Goal: Subscribe to service/newsletter

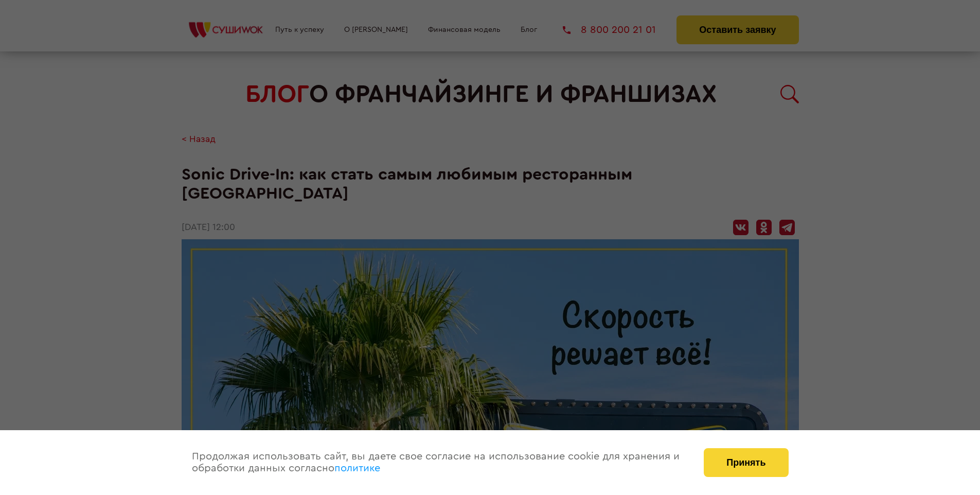
scroll to position [1964, 0]
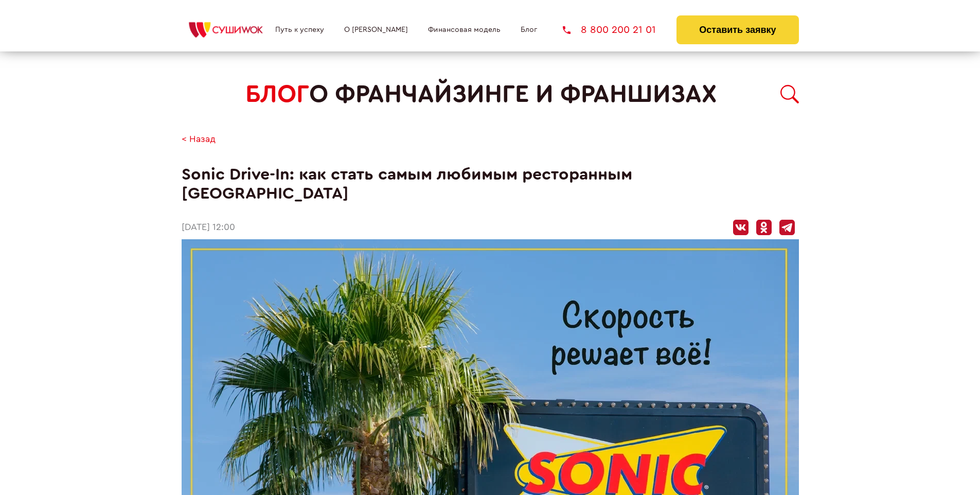
scroll to position [1964, 0]
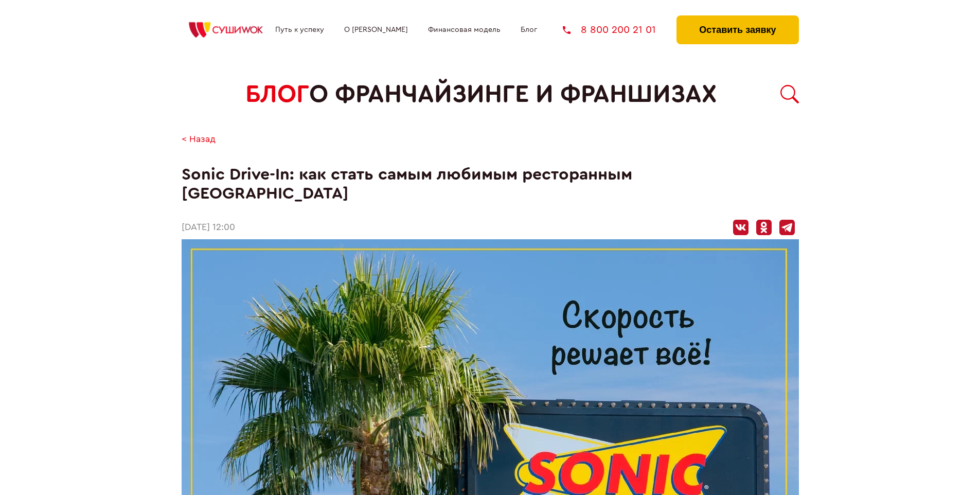
click at [737, 18] on button "Оставить заявку" at bounding box center [737, 29] width 122 height 29
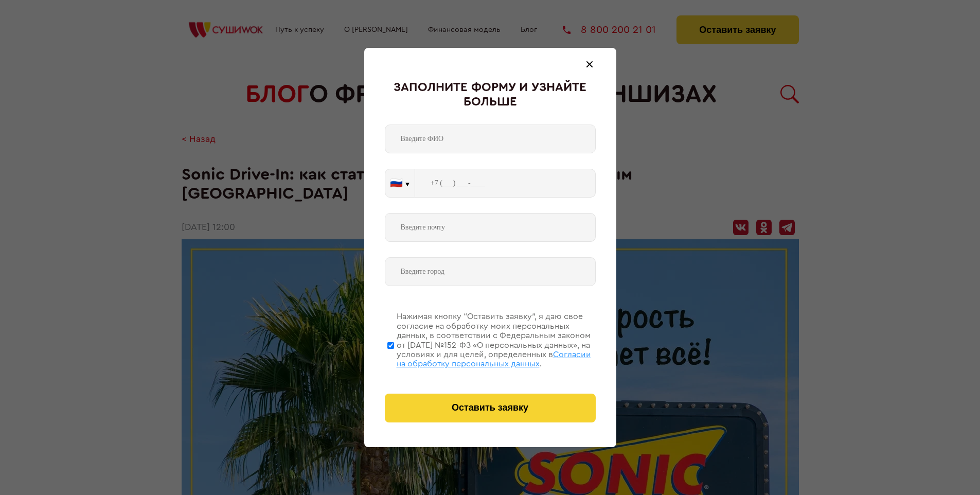
click at [477, 357] on span "Согласии на обработку персональных данных" at bounding box center [494, 358] width 194 height 17
click at [394, 357] on input "Нажимая кнопку “Оставить заявку”, я даю свое согласие на обработку моих персона…" at bounding box center [390, 345] width 7 height 82
checkbox input "false"
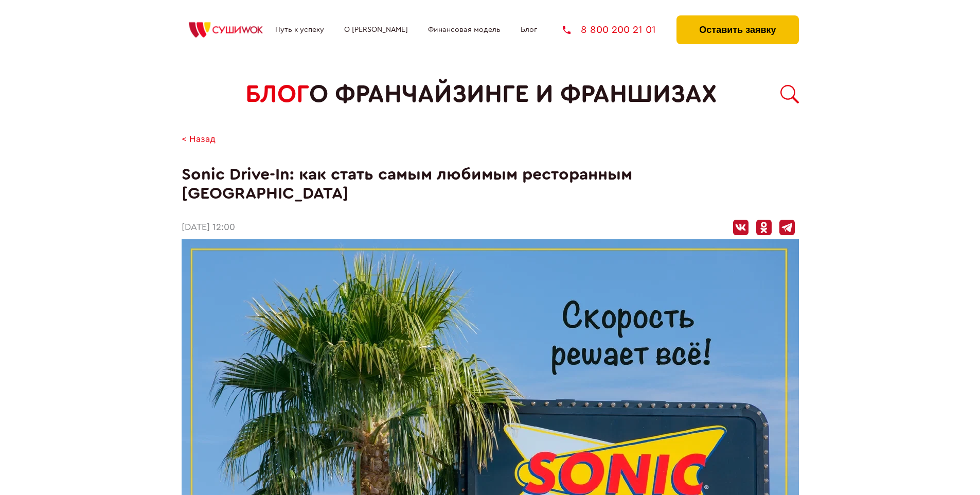
click at [737, 18] on button "Оставить заявку" at bounding box center [737, 29] width 122 height 29
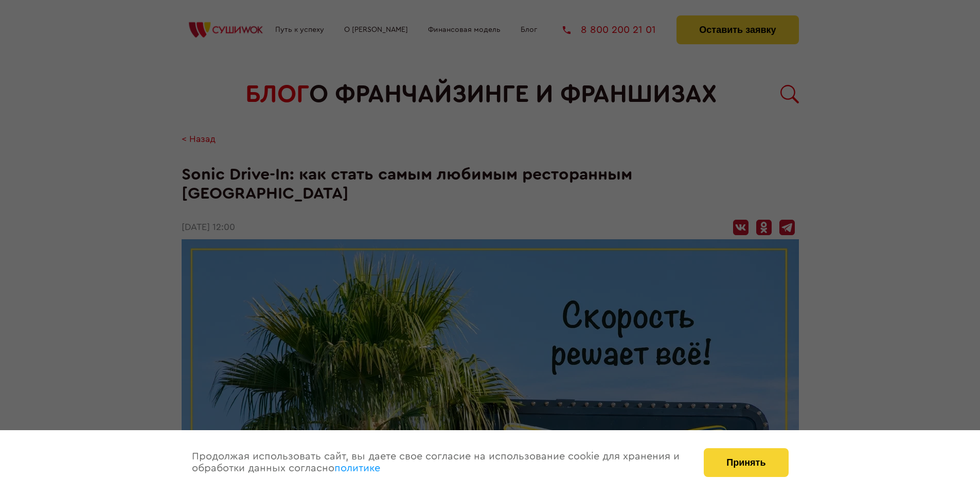
scroll to position [1964, 0]
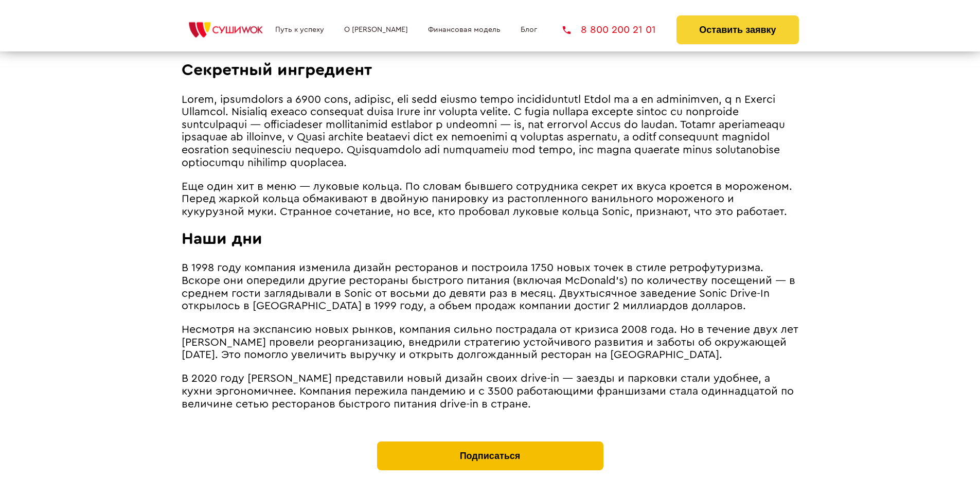
click at [490, 441] on button "Подписаться" at bounding box center [490, 455] width 226 height 29
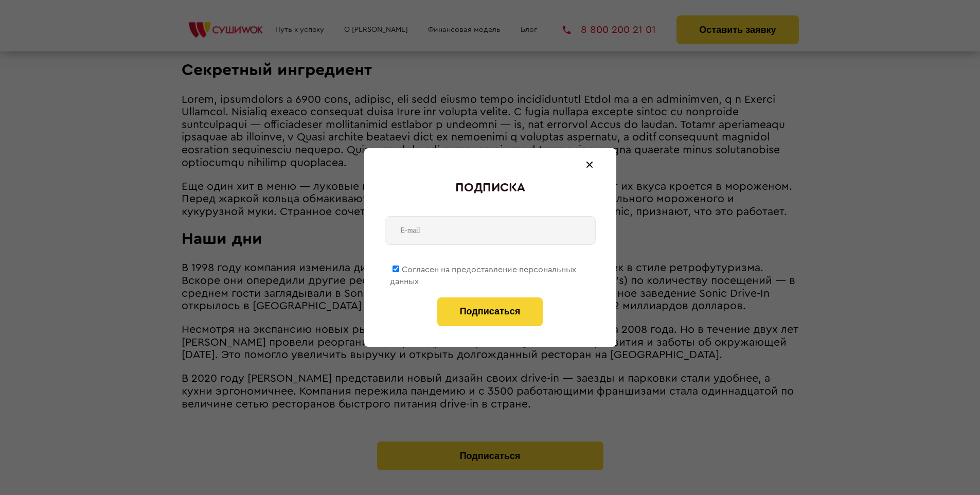
click at [483, 267] on span "Согласен на предоставление персональных данных" at bounding box center [483, 275] width 186 height 20
click at [399, 267] on input "Согласен на предоставление персональных данных" at bounding box center [395, 268] width 7 height 7
checkbox input "false"
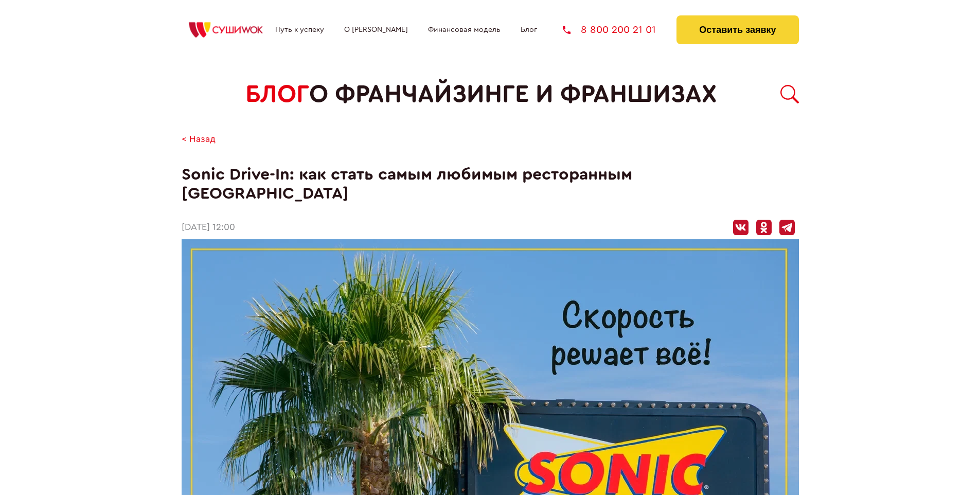
scroll to position [1964, 0]
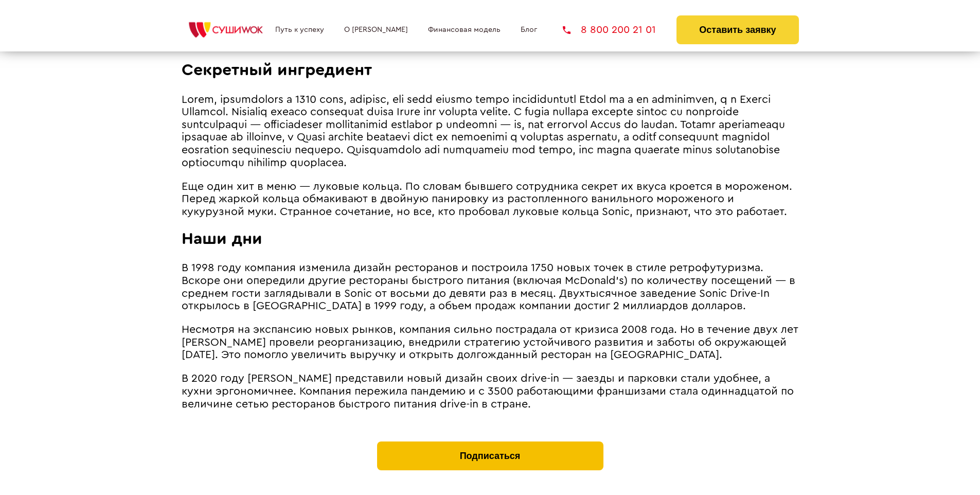
click at [490, 441] on button "Подписаться" at bounding box center [490, 455] width 226 height 29
